Goal: Find specific page/section: Find specific page/section

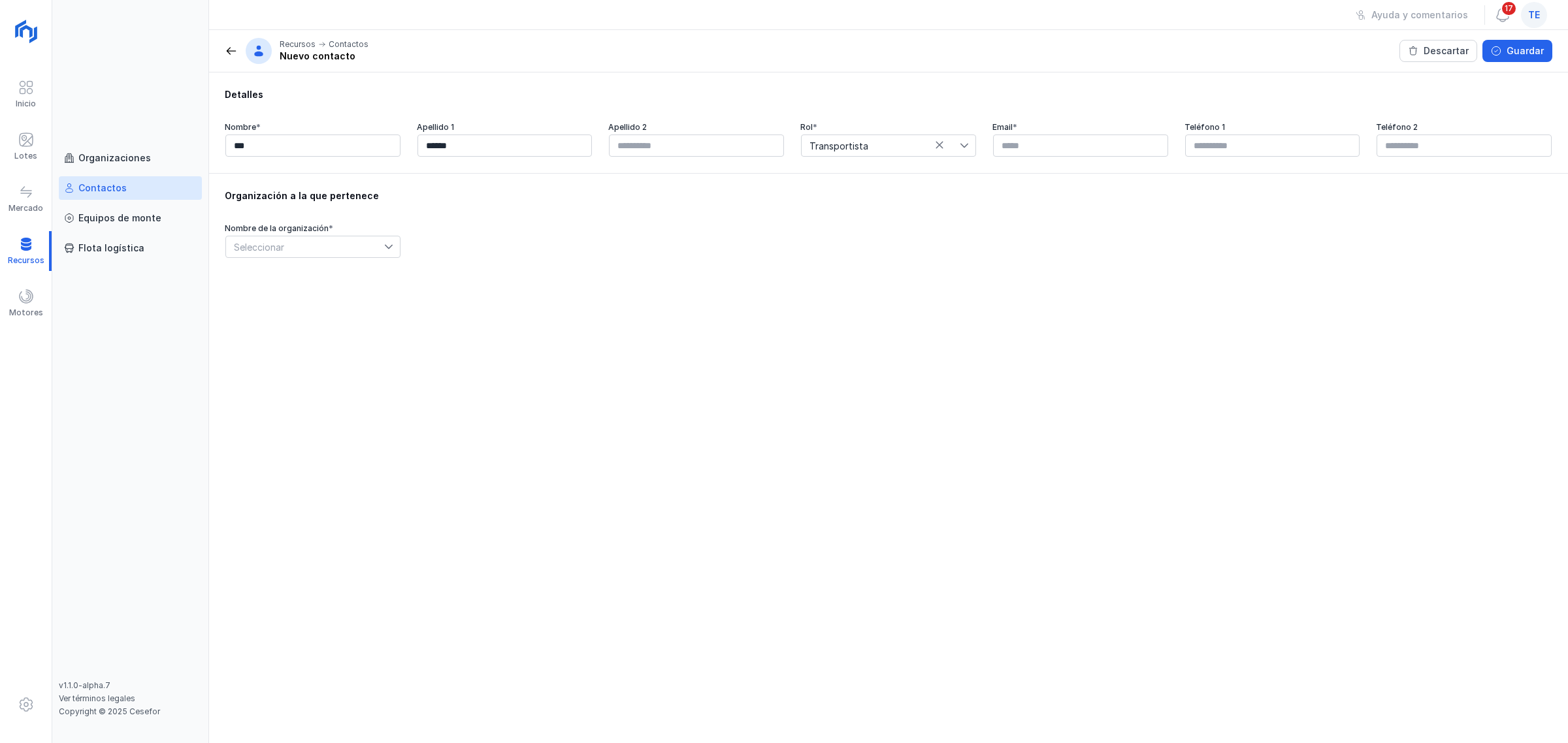
click at [1536, 23] on div "te" at bounding box center [1533, 15] width 26 height 26
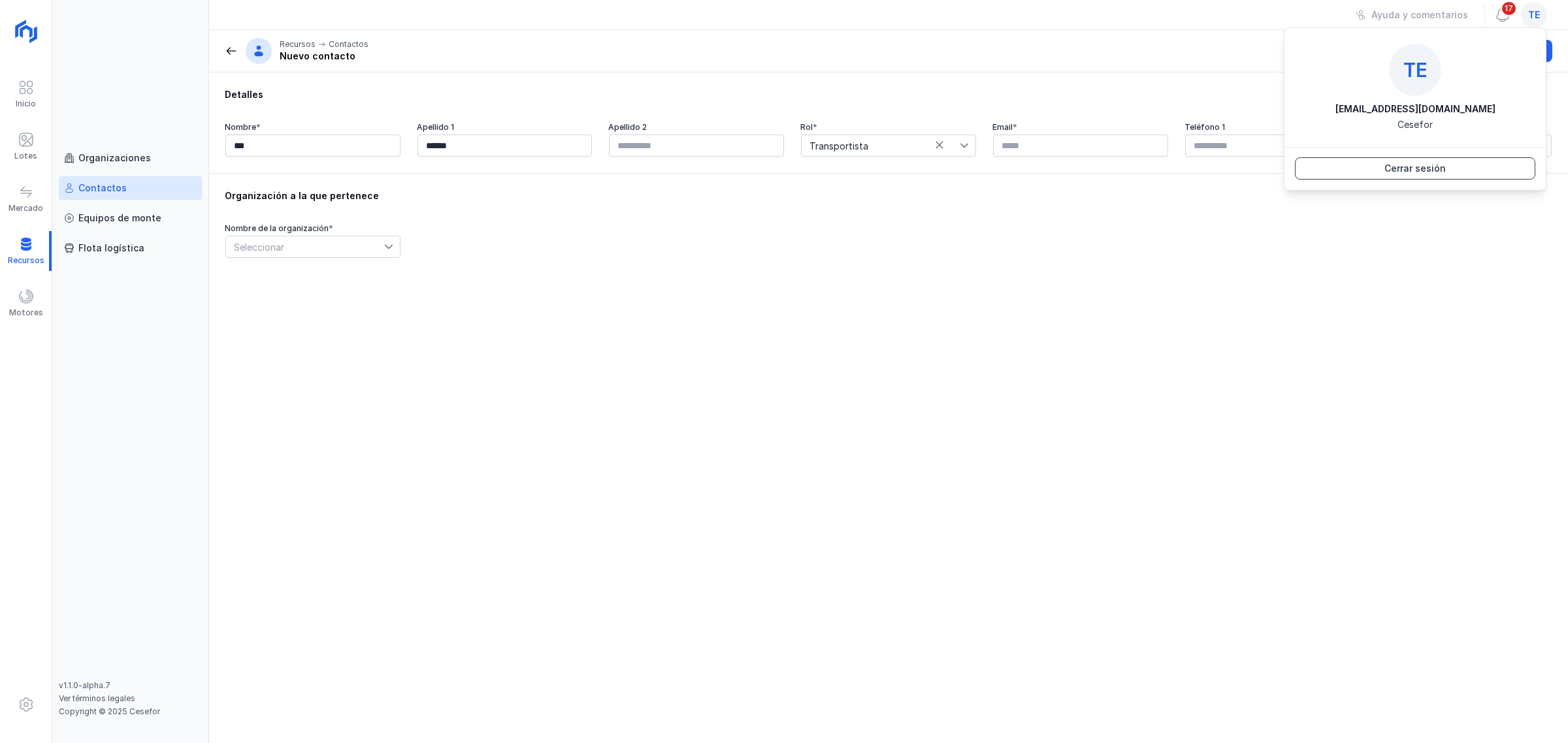
click at [1455, 161] on button "Cerrar sesión" at bounding box center [1415, 169] width 241 height 22
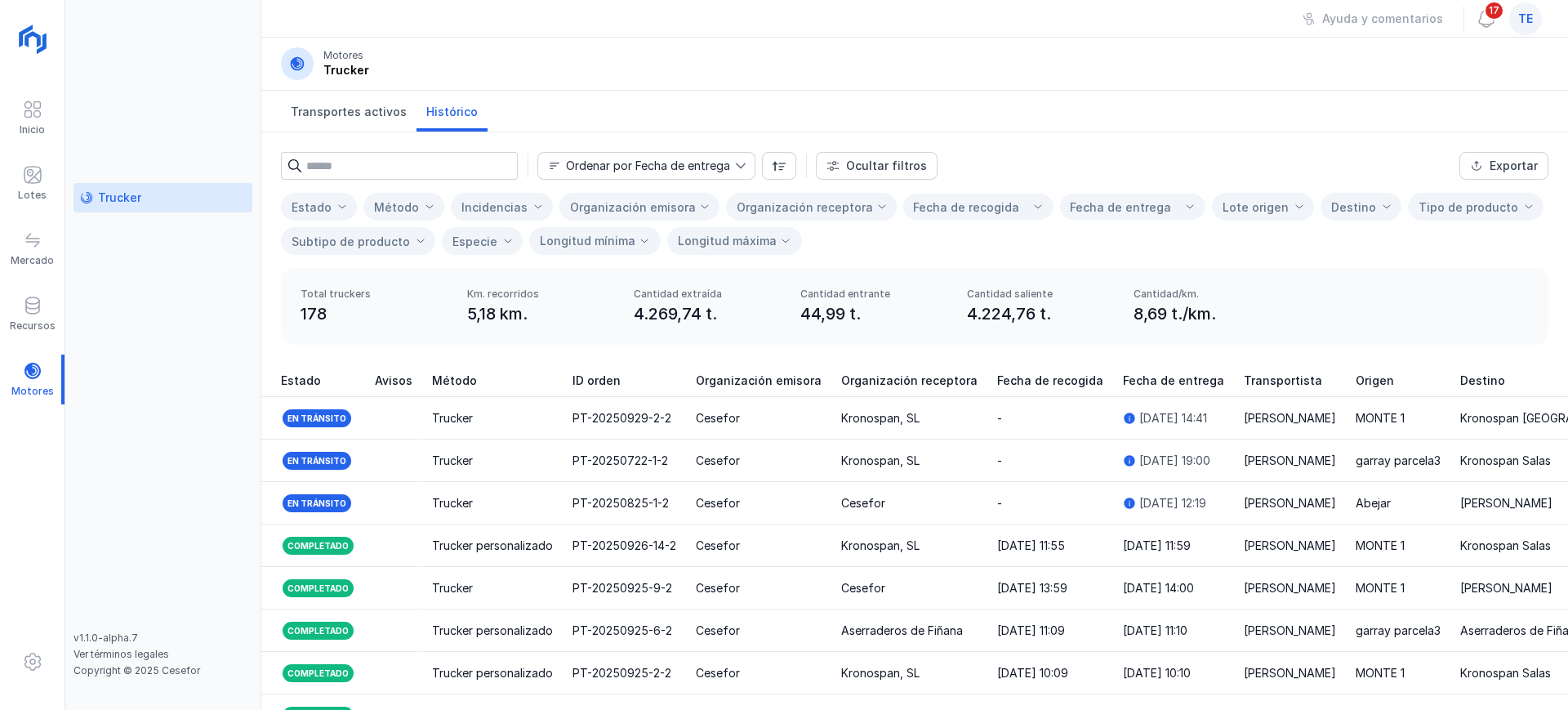
scroll to position [181, 0]
